Goal: Information Seeking & Learning: Learn about a topic

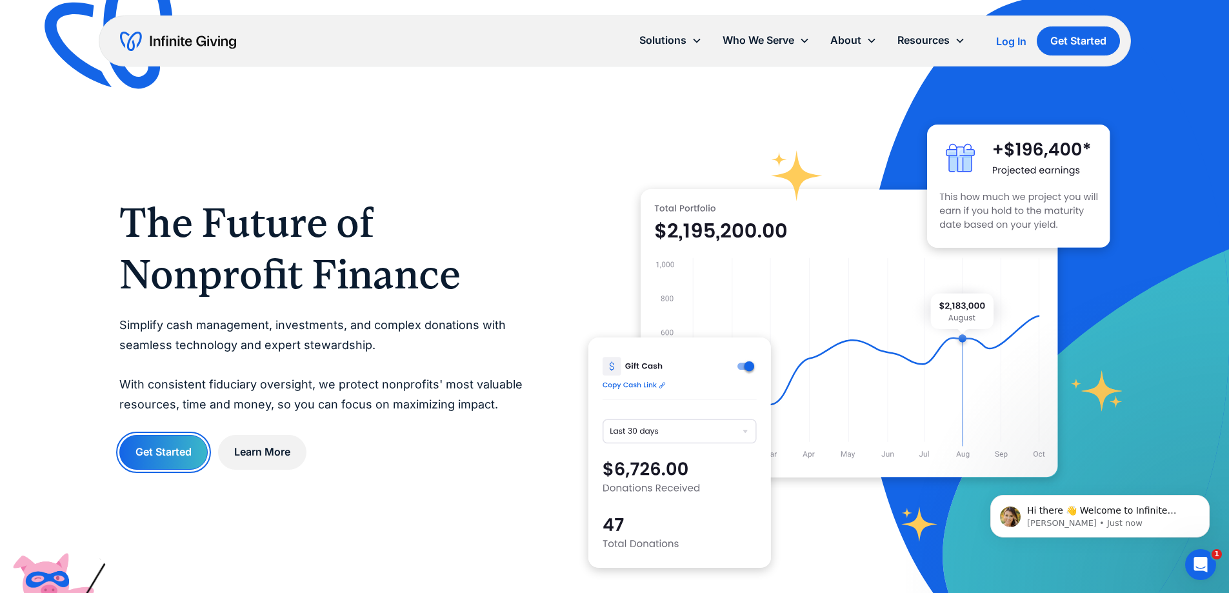
click at [190, 461] on link "Get Started" at bounding box center [163, 452] width 88 height 34
